Goal: Information Seeking & Learning: Learn about a topic

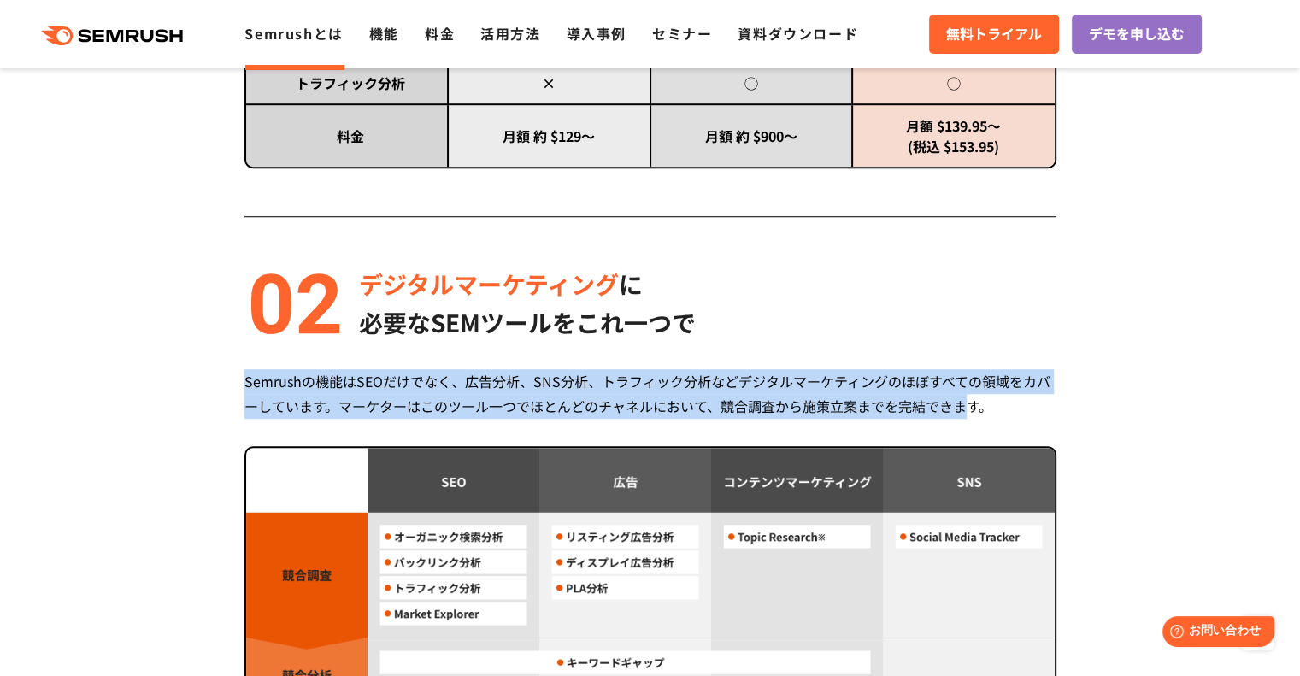
drag, startPoint x: 221, startPoint y: 380, endPoint x: 965, endPoint y: 403, distance: 744.9
click at [965, 403] on div "Semrush 3つの強み 圧倒的コストパフォーマンス 月額 $139.95 〜利用可能 (税込 $153.95) Semrushは月額$139.95(税込 …" at bounding box center [650, 535] width 983 height 2158
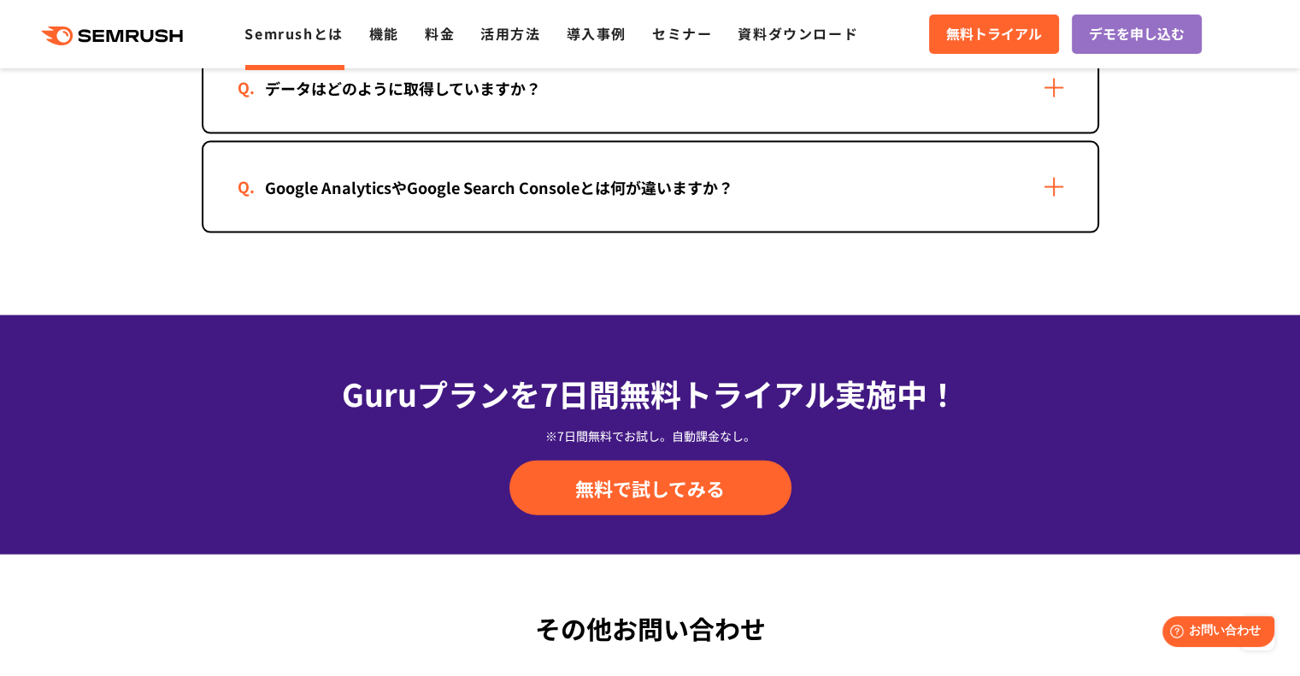
scroll to position [3590, 0]
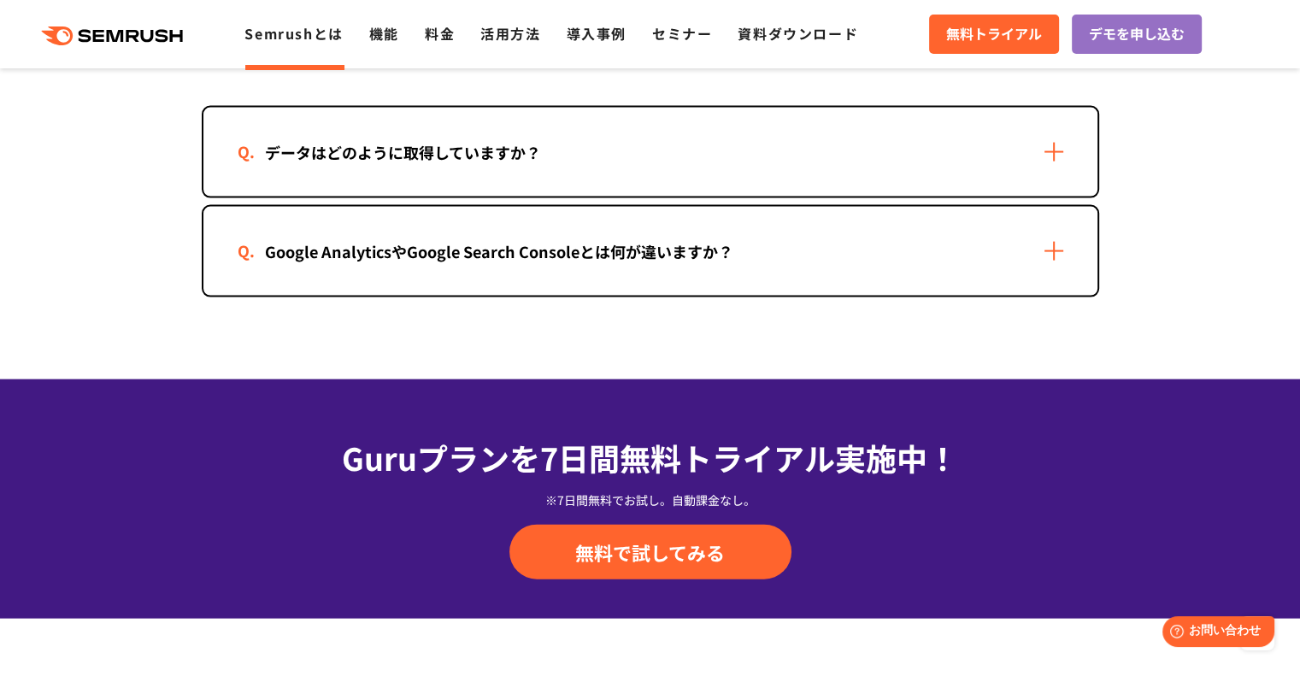
click at [524, 244] on div "Google AnalyticsやGoogle Search Consoleとは何が違いますか？" at bounding box center [499, 251] width 523 height 25
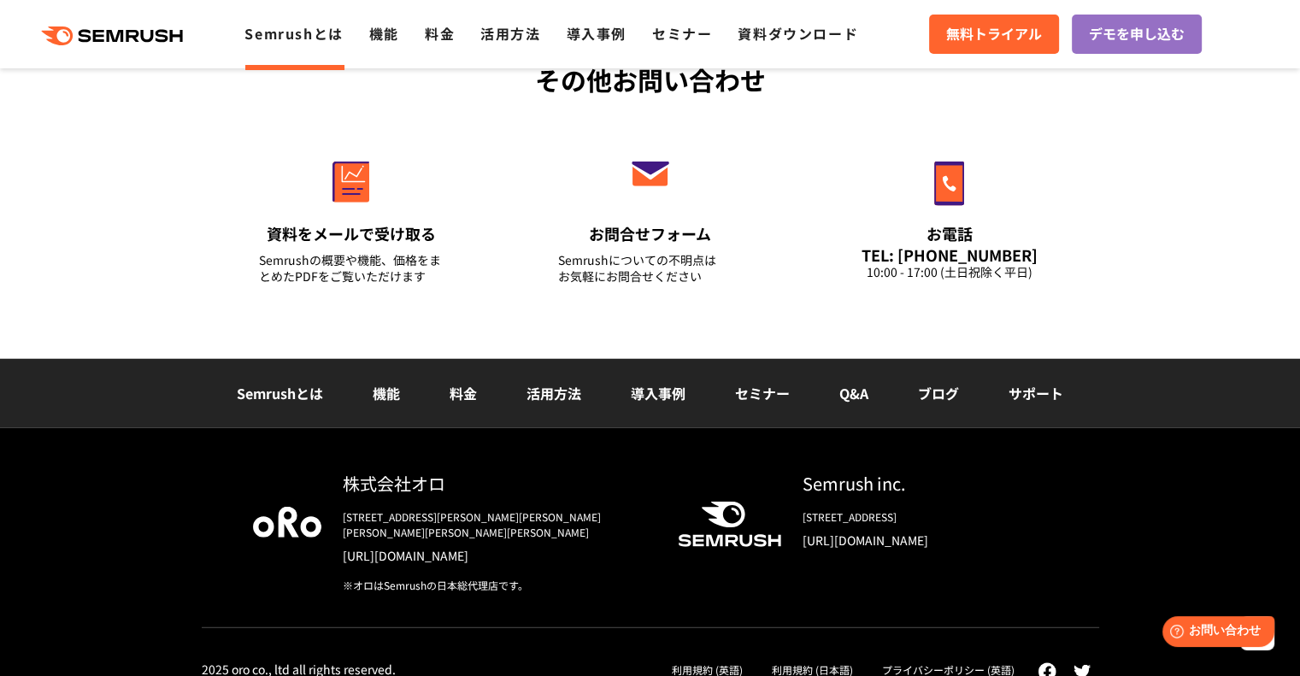
scroll to position [3543, 0]
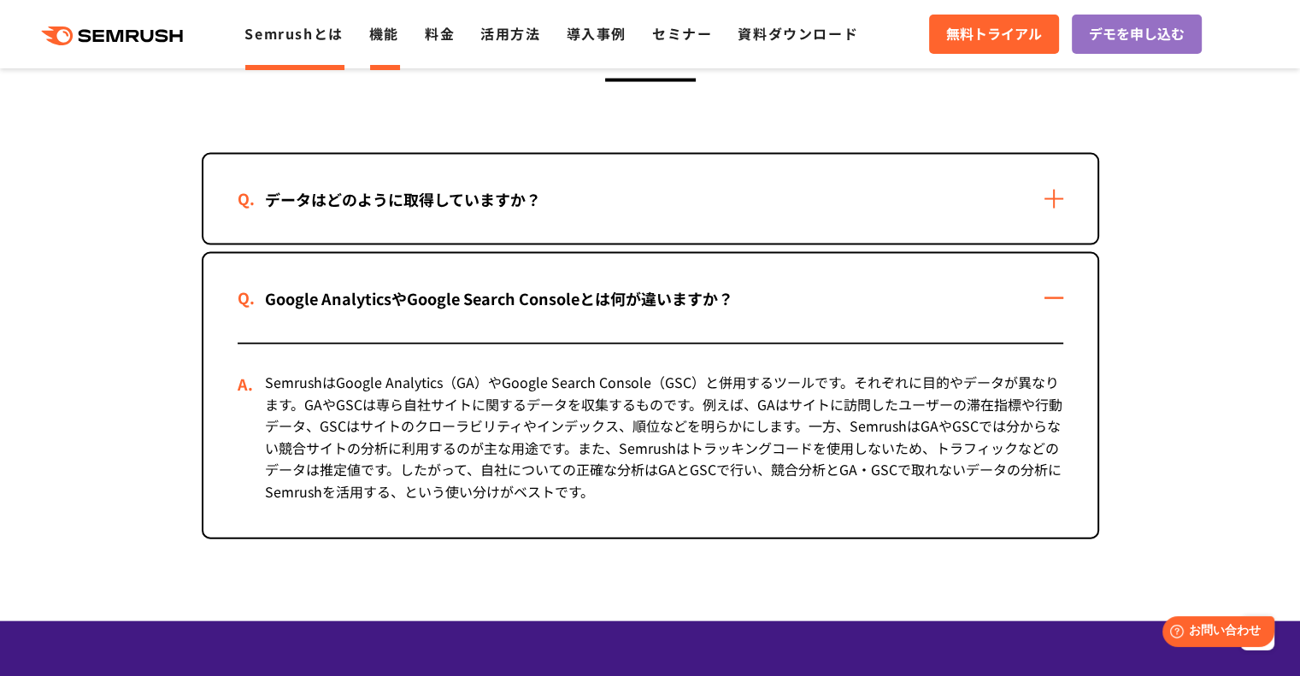
click at [392, 31] on link "機能" at bounding box center [384, 33] width 30 height 21
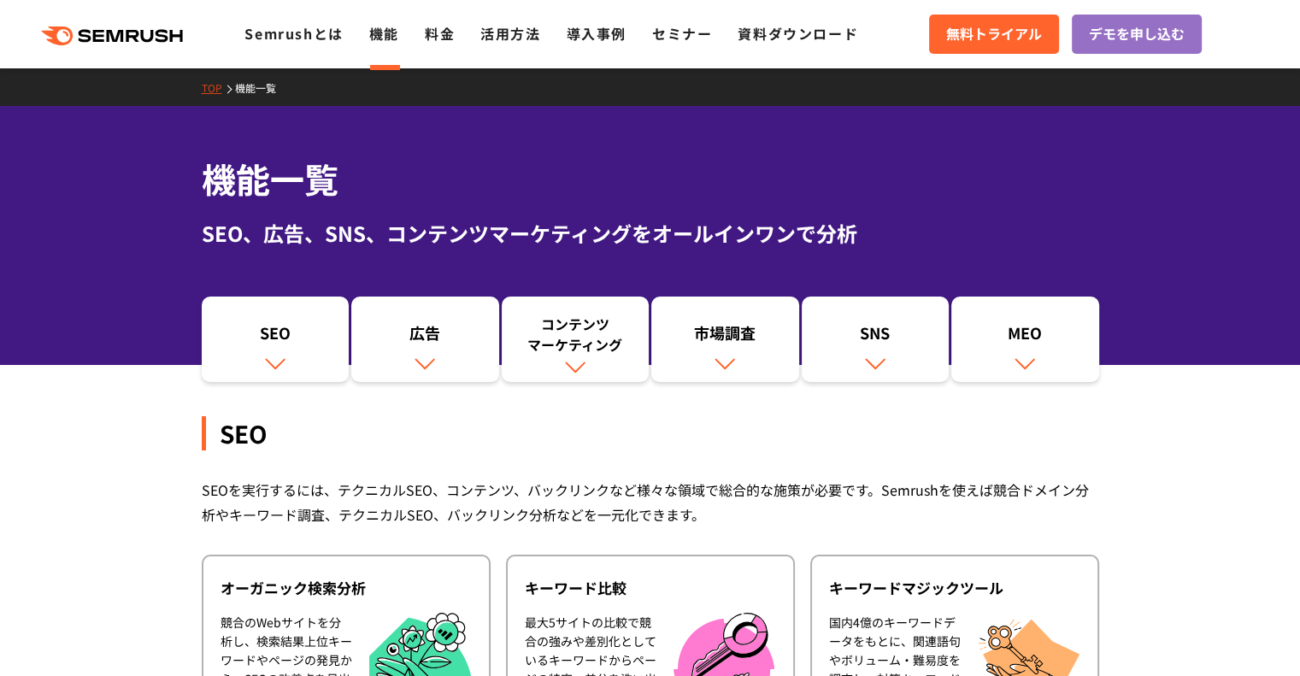
click at [433, 29] on link "料金" at bounding box center [440, 33] width 30 height 21
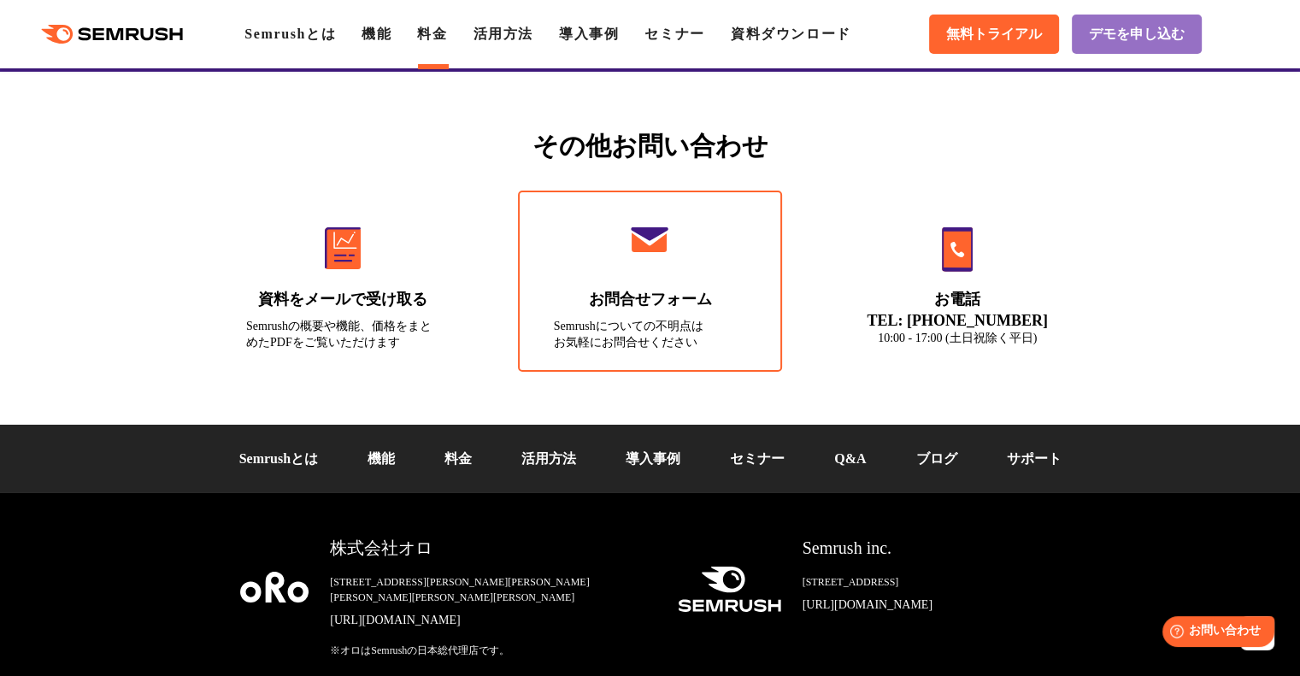
scroll to position [5844, 0]
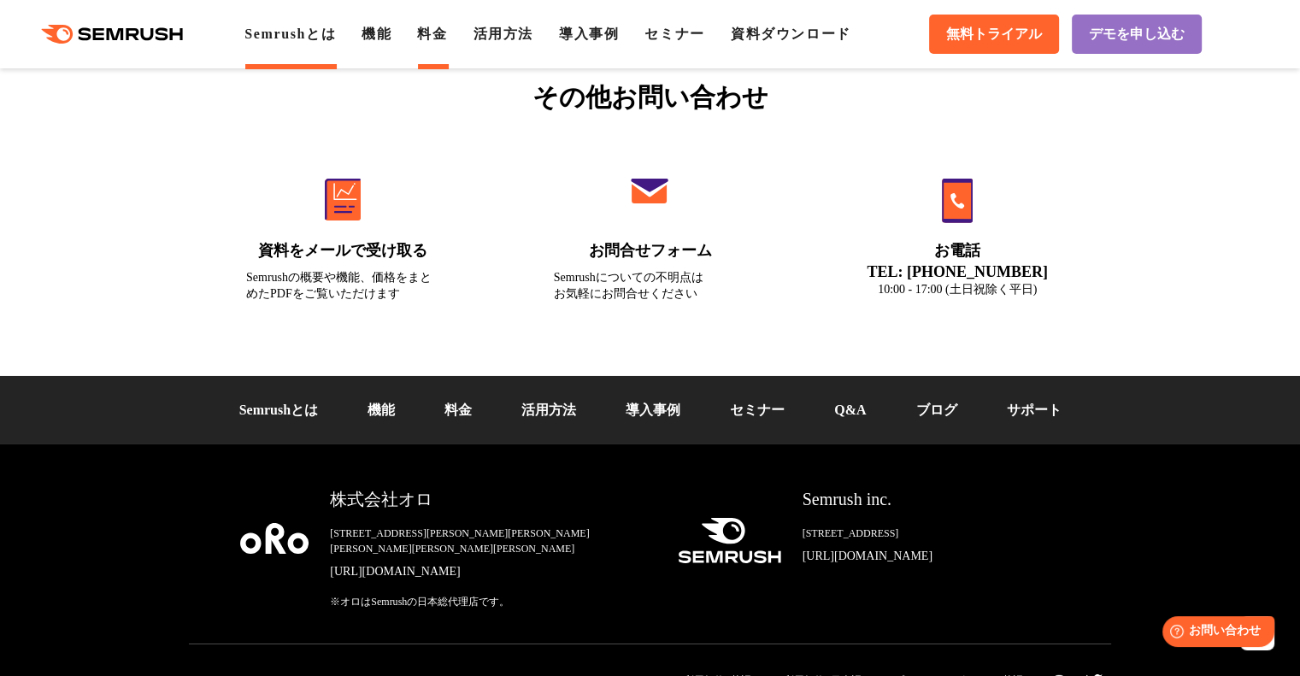
click at [292, 26] on link "Semrushとは" at bounding box center [289, 33] width 91 height 15
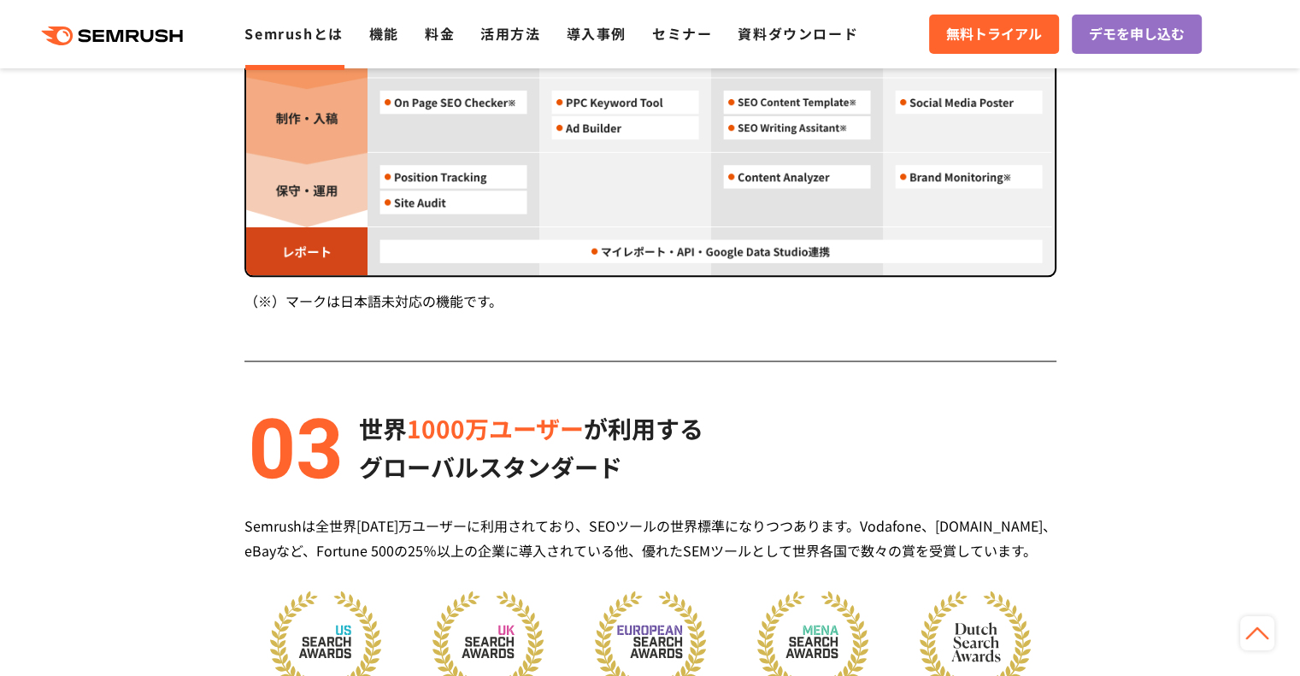
scroll to position [4203, 0]
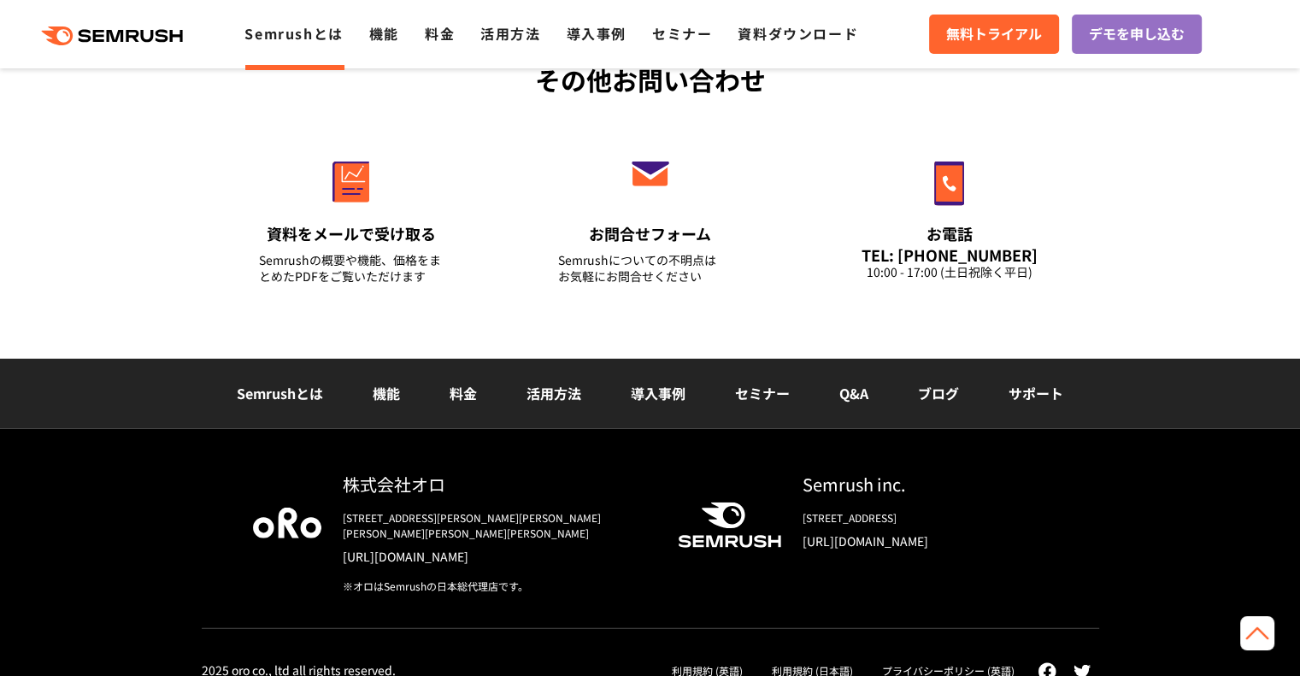
click at [124, 41] on polygon at bounding box center [117, 36] width 17 height 12
